Goal: Find specific page/section: Find specific page/section

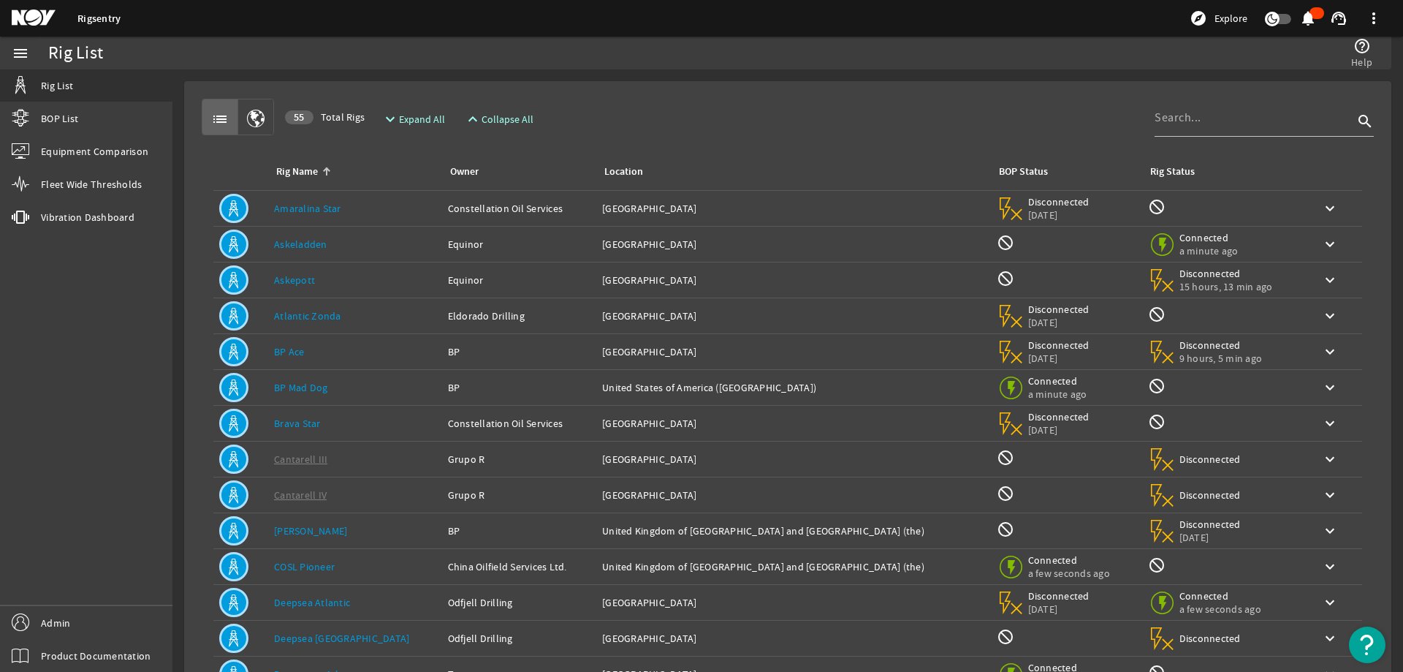
click at [753, 94] on div "list 55 Total Rigs expand_more Expand All expand_less Collapse All search Rig N…" at bounding box center [788, 440] width 1184 height 694
click at [1223, 126] on div at bounding box center [1254, 118] width 199 height 38
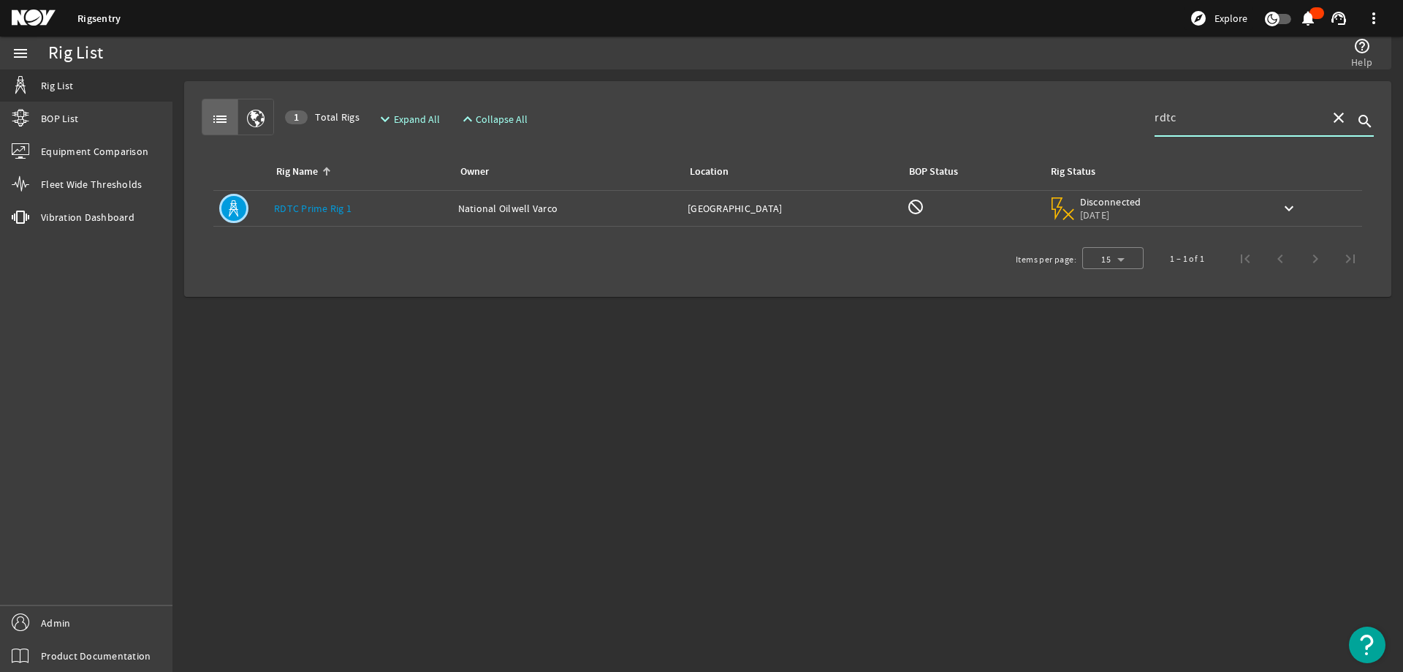
type input "rdtc"
click at [739, 207] on div "Location: [GEOGRAPHIC_DATA]" at bounding box center [792, 208] width 208 height 15
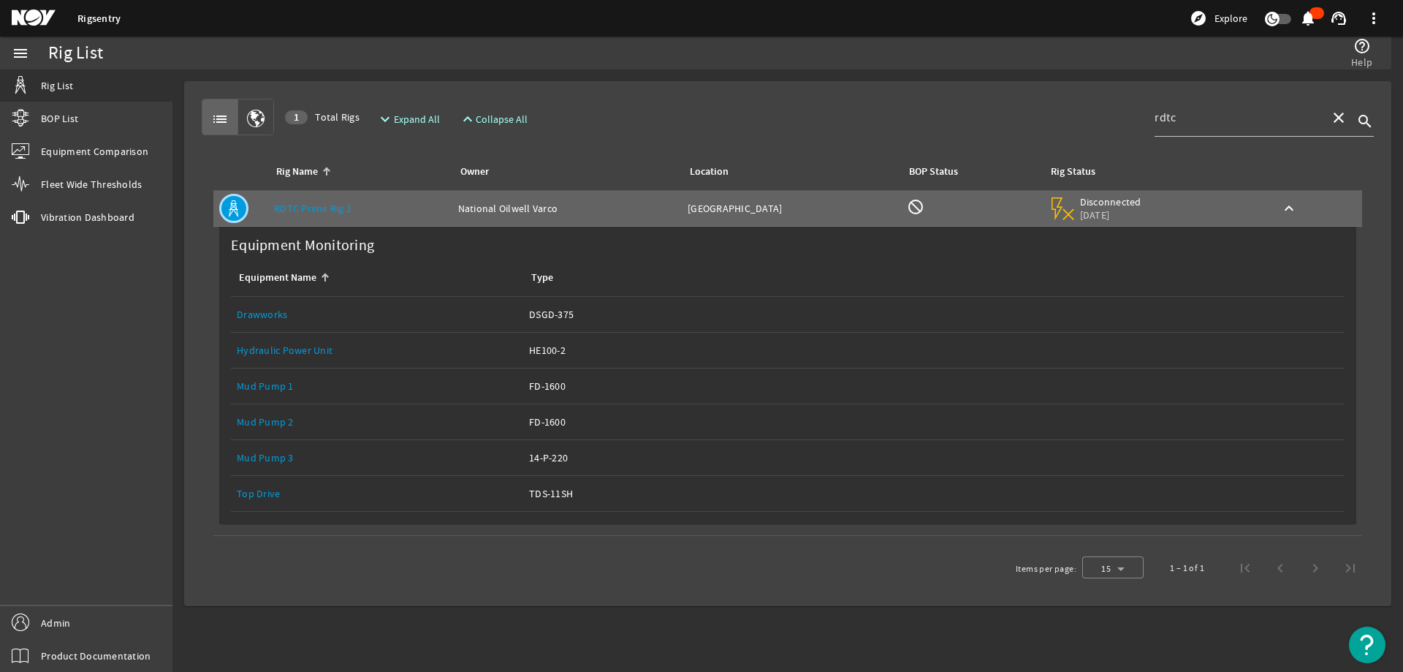
click at [705, 110] on div "list 1 Total Rigs expand_more Expand All expand_less Collapse All rdtc close se…" at bounding box center [788, 117] width 1172 height 37
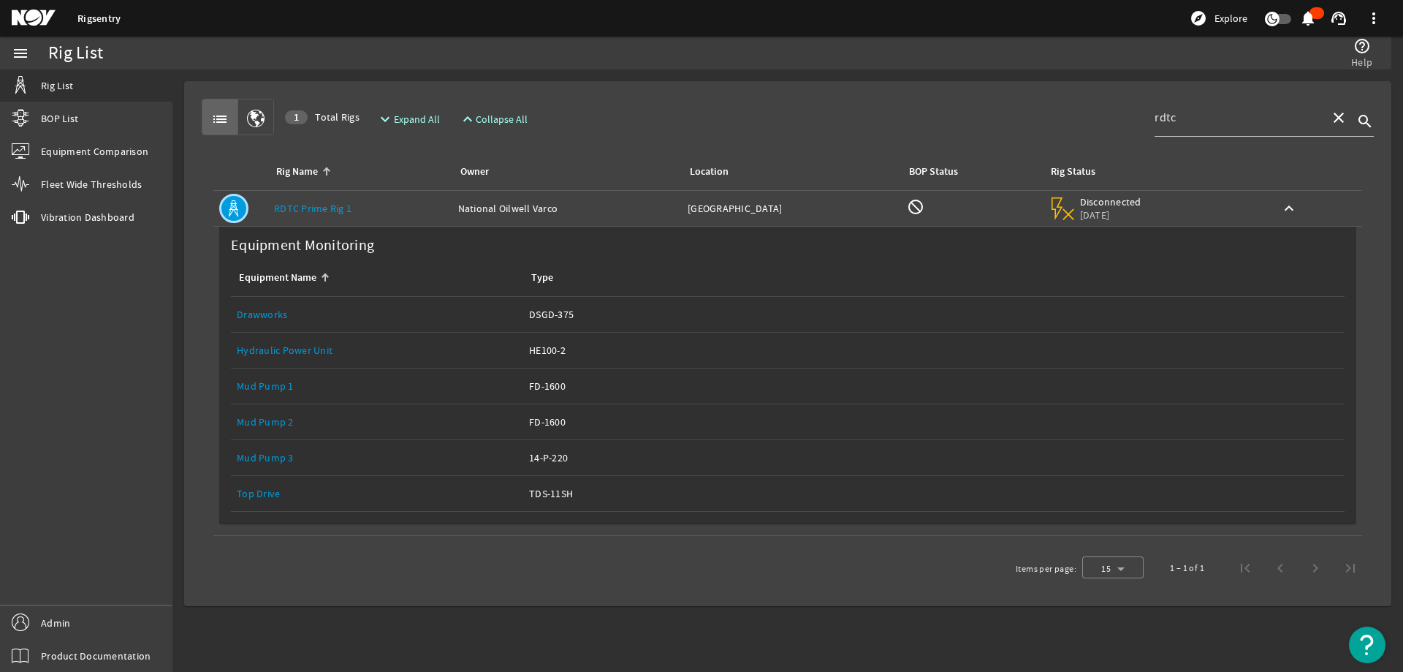
click at [688, 205] on div "Location: [GEOGRAPHIC_DATA]" at bounding box center [792, 208] width 208 height 15
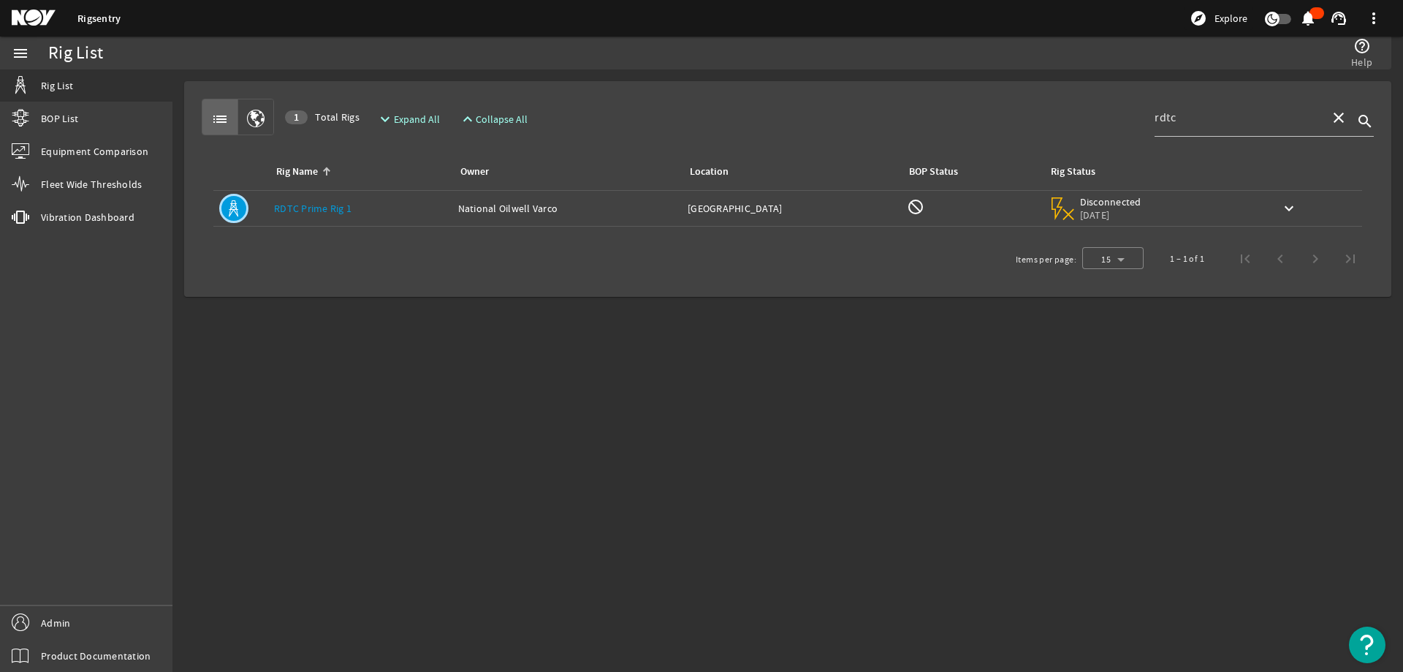
click at [688, 207] on div "Location: [GEOGRAPHIC_DATA]" at bounding box center [792, 208] width 208 height 15
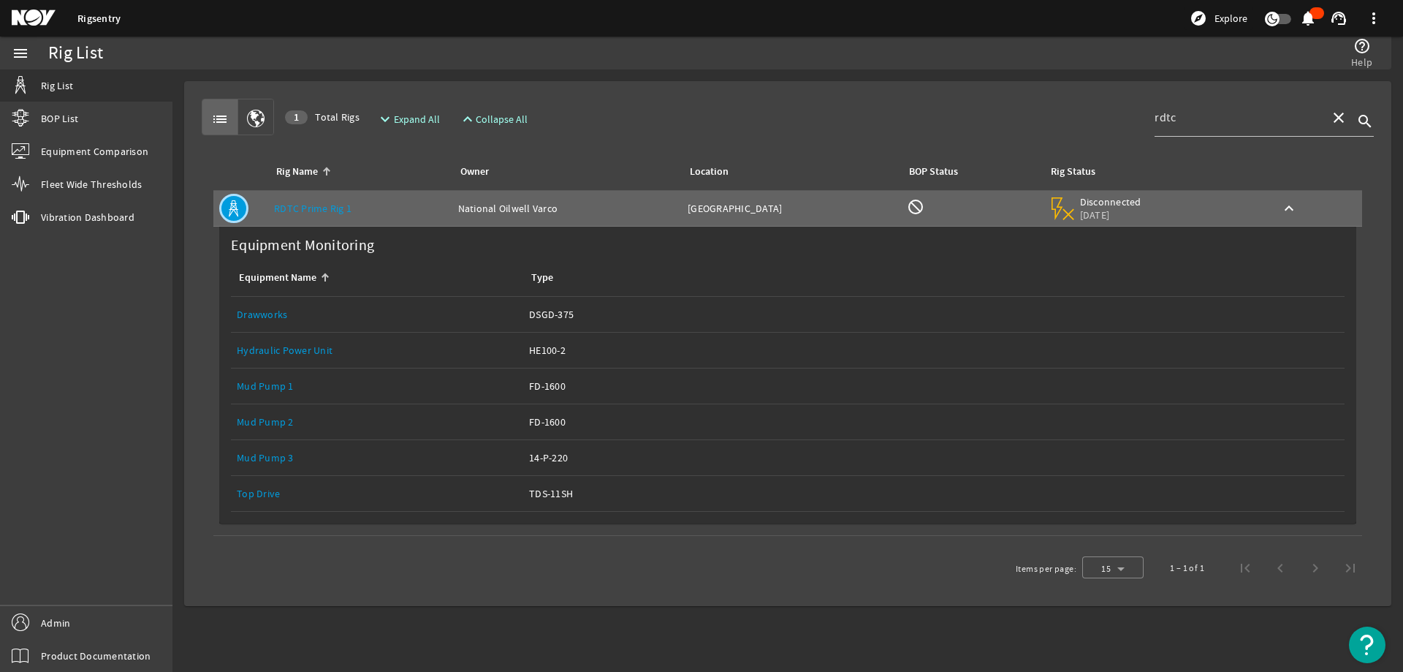
click at [801, 137] on div "Rig Name Owner Location BOP Status Rig Status Rig Name: RDTC Prime Rig 1 Owner:…" at bounding box center [788, 341] width 1172 height 412
click at [1079, 124] on div "list 1 Total Rigs expand_more Expand All expand_less Collapse All rdtc close se…" at bounding box center [788, 117] width 1172 height 37
click at [265, 493] on link "Top Drive" at bounding box center [258, 493] width 43 height 13
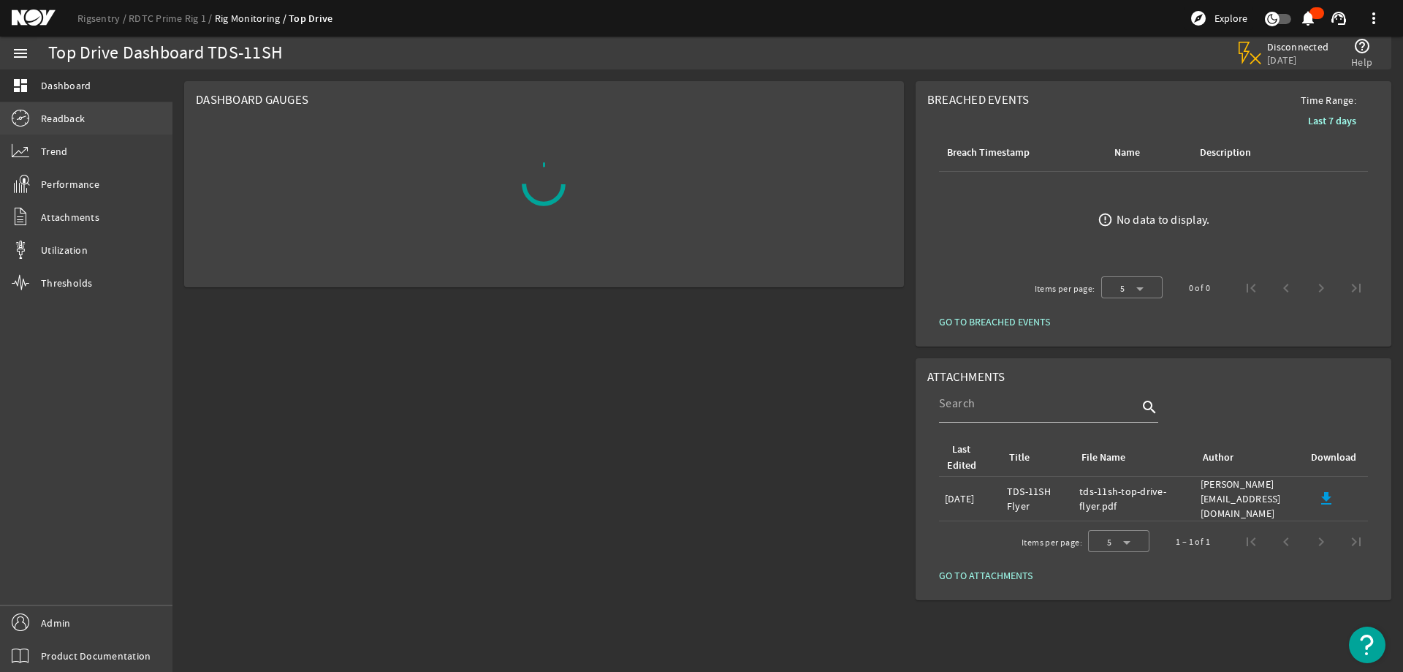
click at [85, 121] on link "Readback" at bounding box center [86, 118] width 172 height 32
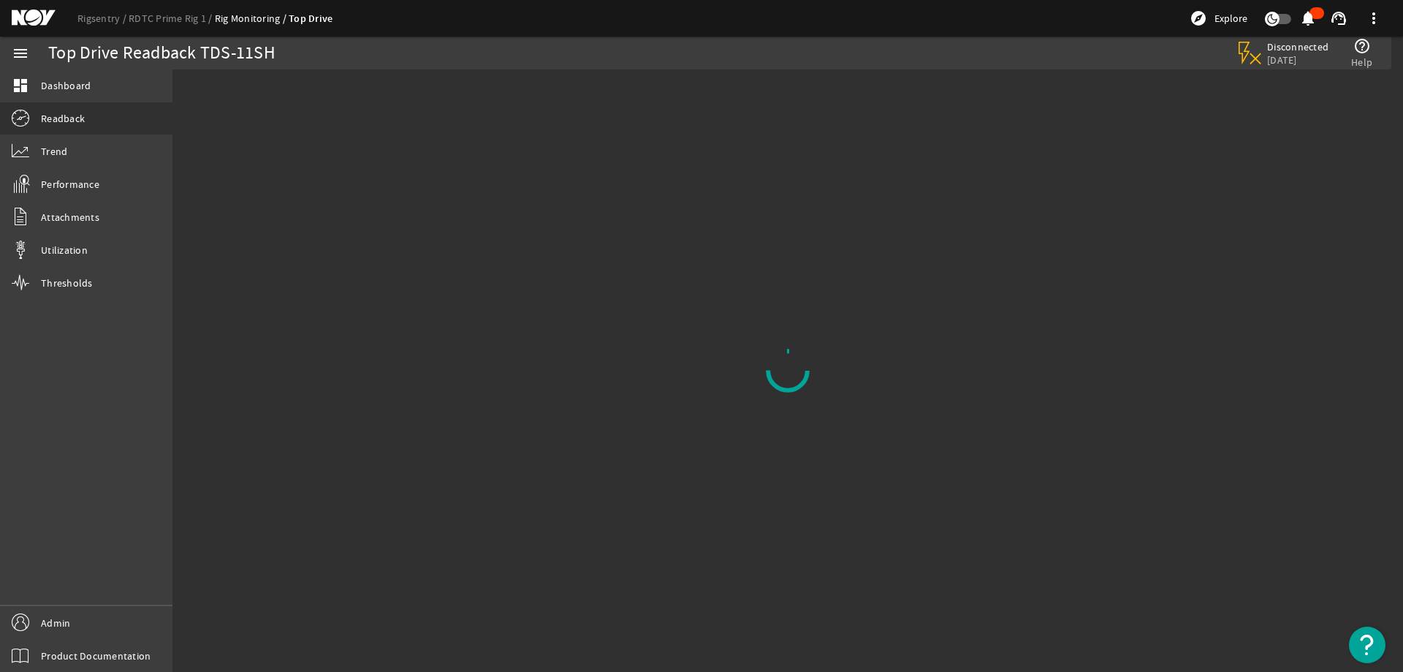
click at [213, 86] on mat-sidenav-content "Top Drive Readback TDS-11SH Disconnected [DATE] help_outline Help" at bounding box center [787, 370] width 1231 height 602
